Goal: Navigation & Orientation: Find specific page/section

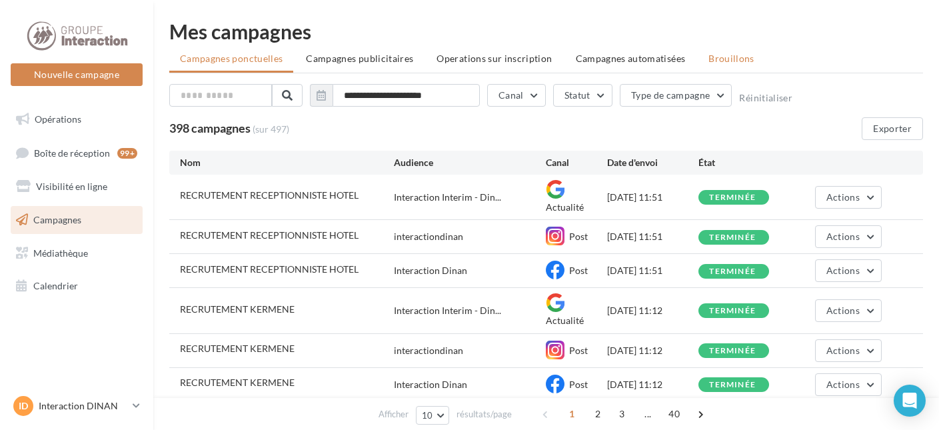
click at [708, 59] on span "Brouillons" at bounding box center [731, 58] width 46 height 11
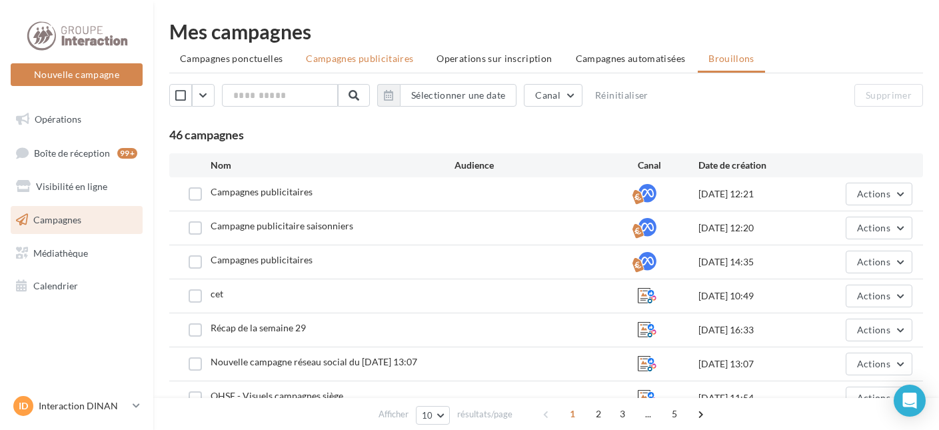
click at [383, 53] on li "Campagnes publicitaires" at bounding box center [359, 59] width 129 height 24
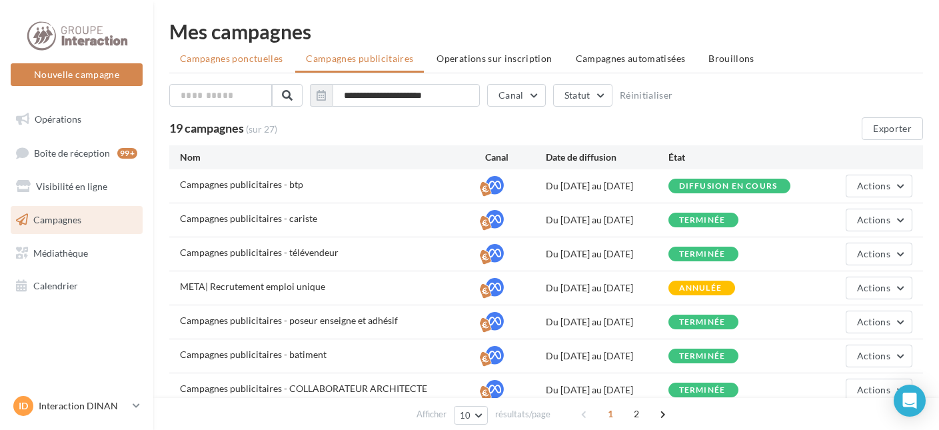
click at [257, 57] on span "Campagnes ponctuelles" at bounding box center [231, 58] width 103 height 11
